Goal: Task Accomplishment & Management: Use online tool/utility

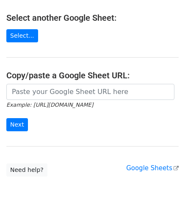
scroll to position [111, 0]
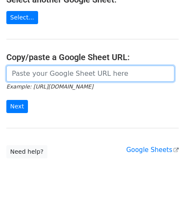
click at [34, 74] on input "url" at bounding box center [90, 74] width 168 height 16
paste input "[URL][DOMAIN_NAME]"
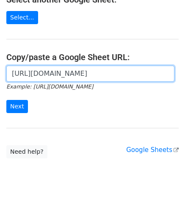
scroll to position [0, 183]
type input "[URL][DOMAIN_NAME]"
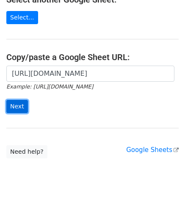
scroll to position [0, 0]
click at [19, 104] on input "Next" at bounding box center [17, 106] width 22 height 13
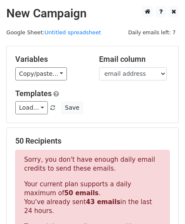
scroll to position [285, 0]
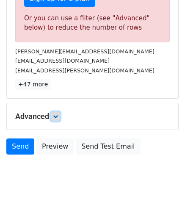
click at [58, 114] on icon at bounding box center [55, 116] width 5 height 5
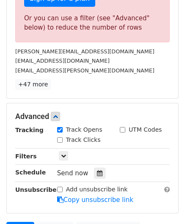
drag, startPoint x: 95, startPoint y: 171, endPoint x: 96, endPoint y: 147, distance: 24.5
click at [97, 171] on icon at bounding box center [99, 173] width 5 height 6
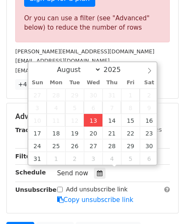
type input "2025-08-13 12:00"
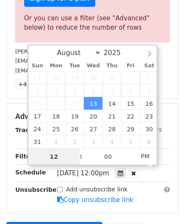
paste input "6"
type input "6"
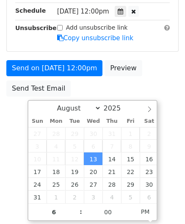
type input "2025-08-13 18:00"
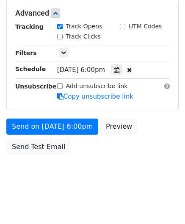
scroll to position [388, 0]
